Goal: Entertainment & Leisure: Browse casually

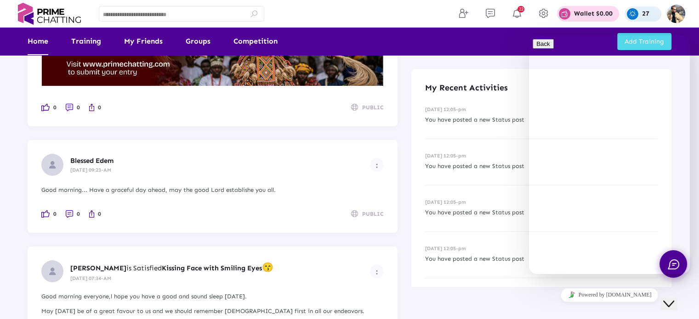
scroll to position [3564, 0]
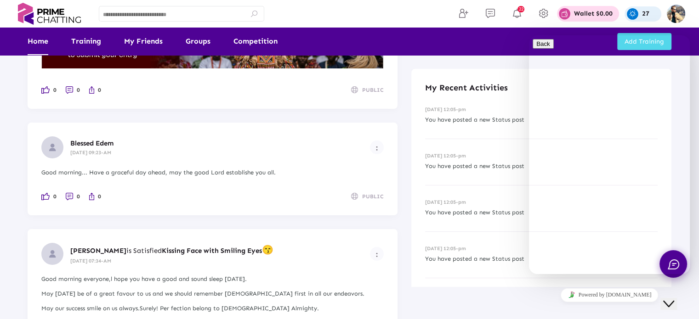
click at [665, 299] on div "Close Chat This icon closes the chat window." at bounding box center [668, 304] width 11 height 11
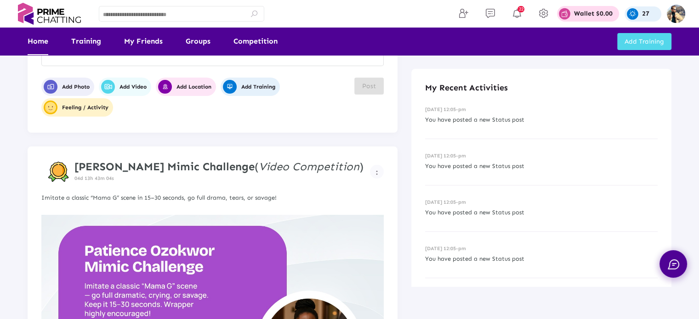
scroll to position [92, 0]
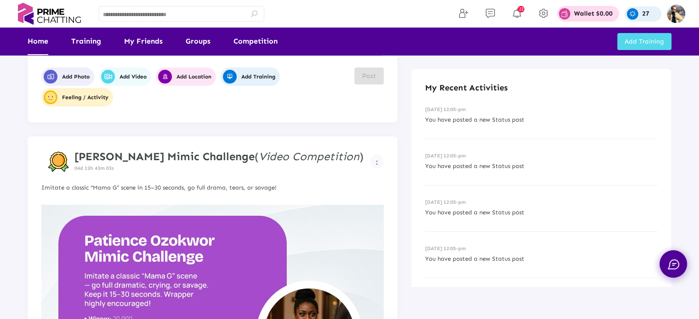
click at [195, 157] on strong "[PERSON_NAME] Mimic Challenge" at bounding box center [164, 156] width 180 height 13
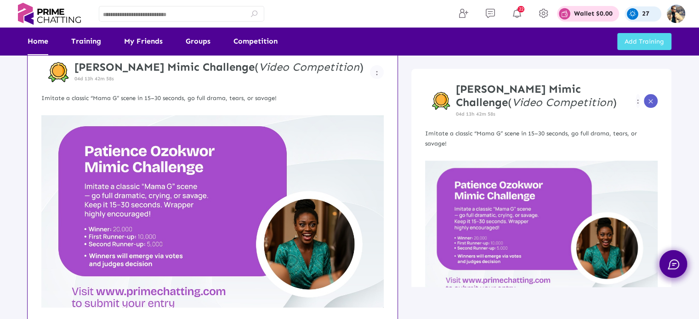
scroll to position [184, 0]
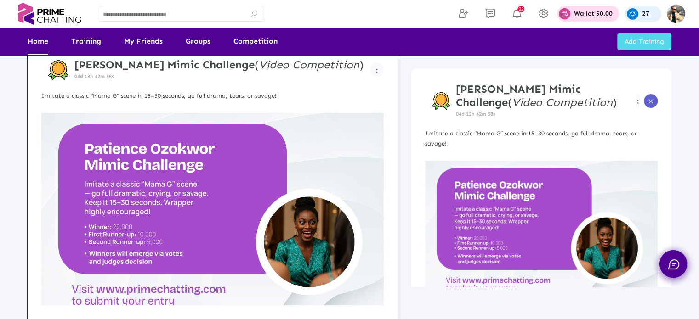
click at [179, 101] on p "Imitate a classic “Mama G” scene in 15–30 seconds, go full drama, tears, or sav…" at bounding box center [212, 96] width 342 height 10
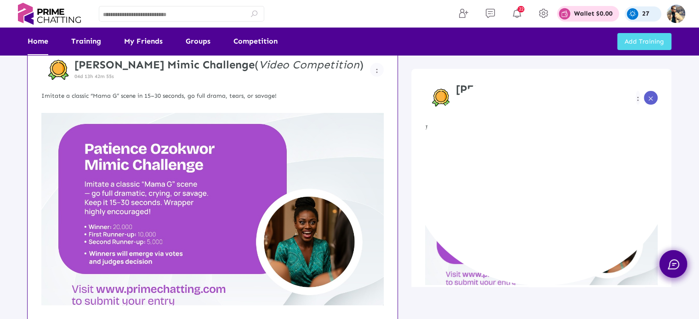
click at [182, 183] on img at bounding box center [212, 209] width 342 height 193
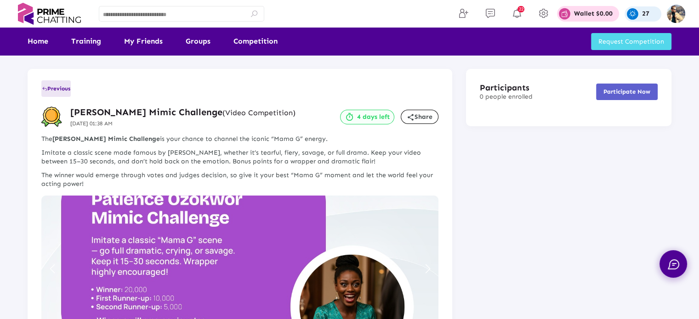
click at [58, 89] on span "Previous" at bounding box center [56, 89] width 29 height 6
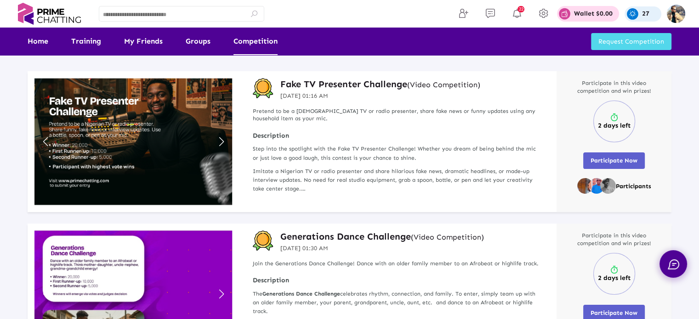
scroll to position [46, 0]
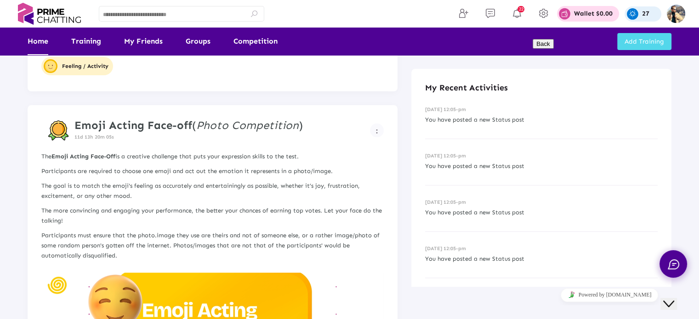
scroll to position [138, 0]
